Goal: Information Seeking & Learning: Learn about a topic

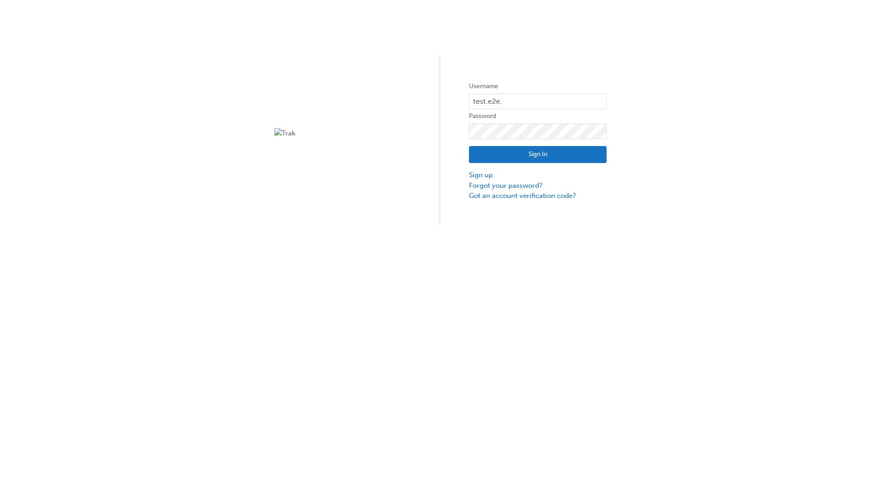
type input "test.e2e.user14"
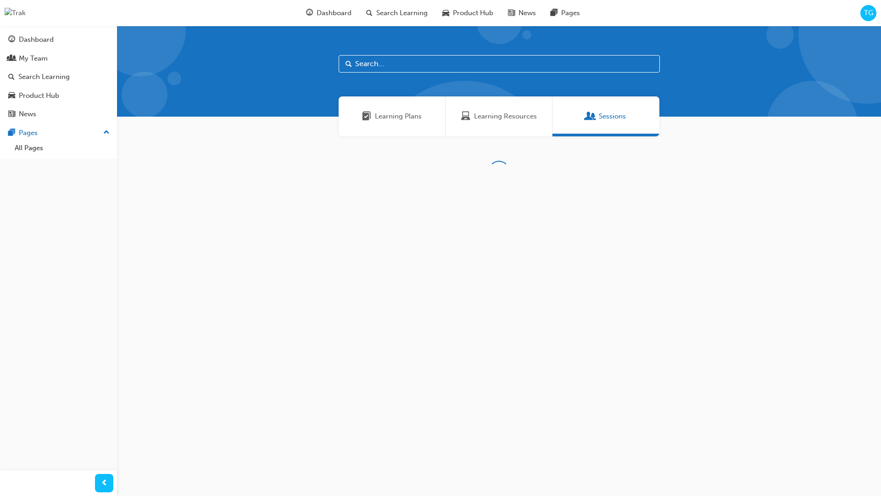
scroll to position [29, 0]
